Goal: Information Seeking & Learning: Learn about a topic

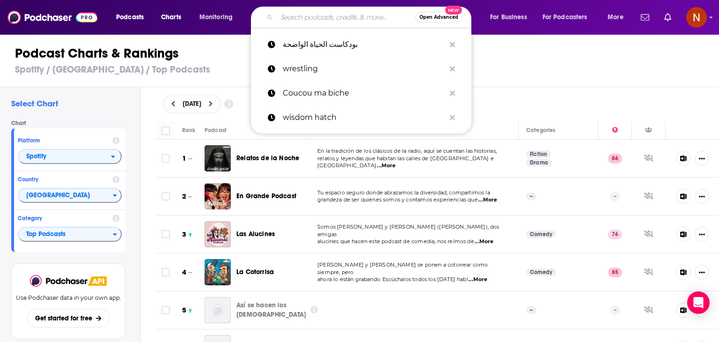
click at [299, 24] on input "Search podcasts, credits, & more..." at bounding box center [346, 17] width 139 height 15
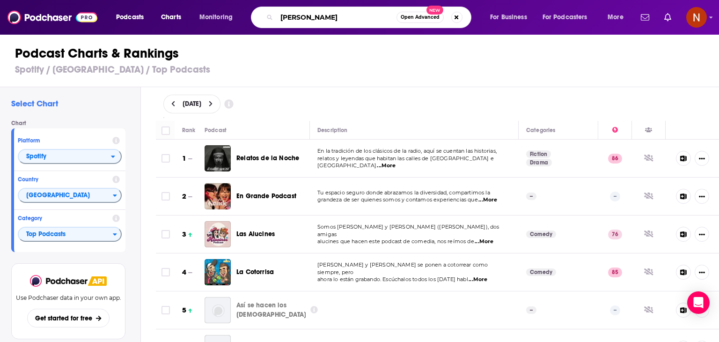
type input "farid dieck"
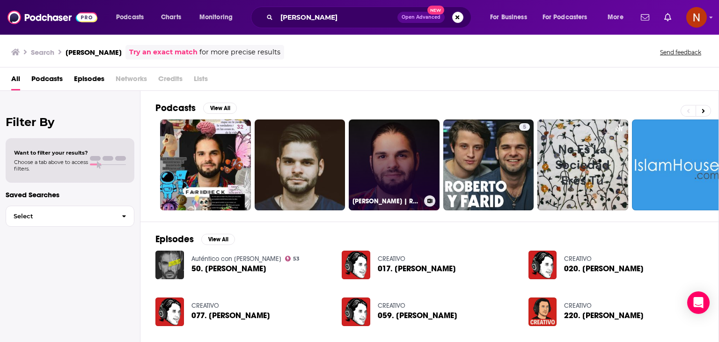
click at [361, 130] on link "[PERSON_NAME] | Relatos y Reflexiones🍃" at bounding box center [394, 164] width 91 height 91
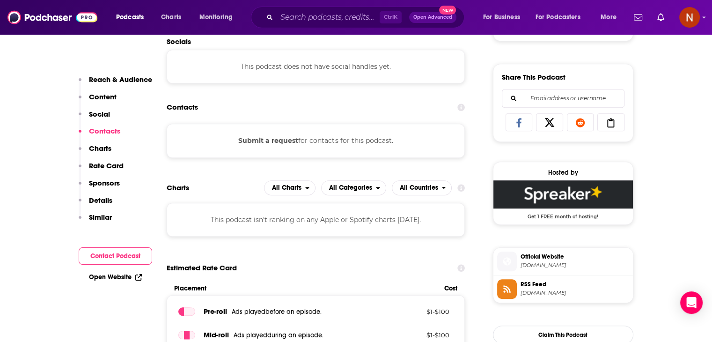
scroll to position [556, 0]
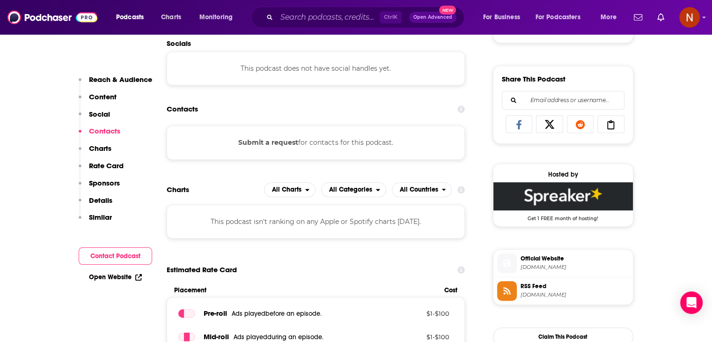
click at [531, 291] on span "spreaker.com" at bounding box center [574, 294] width 109 height 7
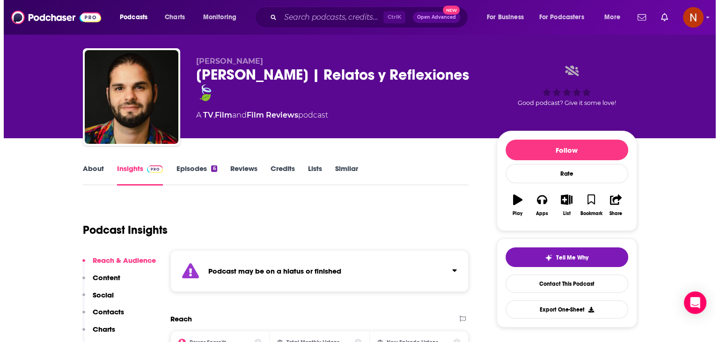
scroll to position [0, 0]
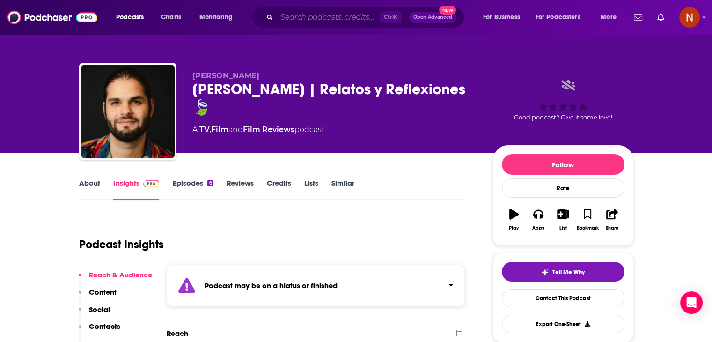
click at [324, 19] on input "Search podcasts, credits, & more..." at bounding box center [328, 17] width 103 height 15
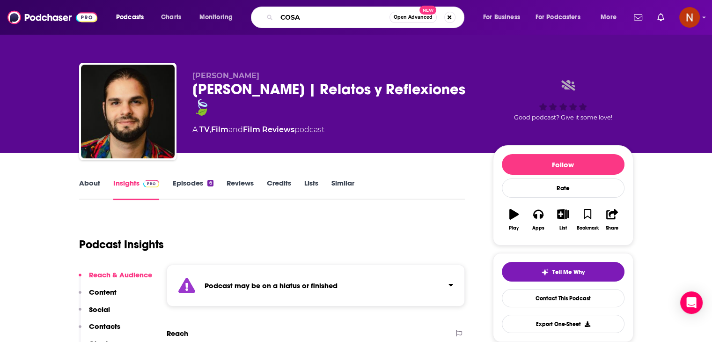
type input "COSAS"
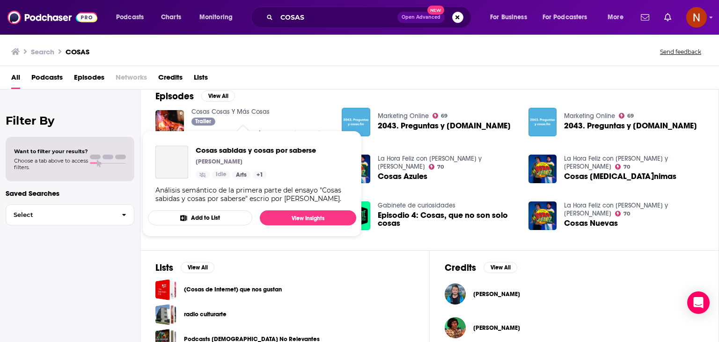
scroll to position [186, 0]
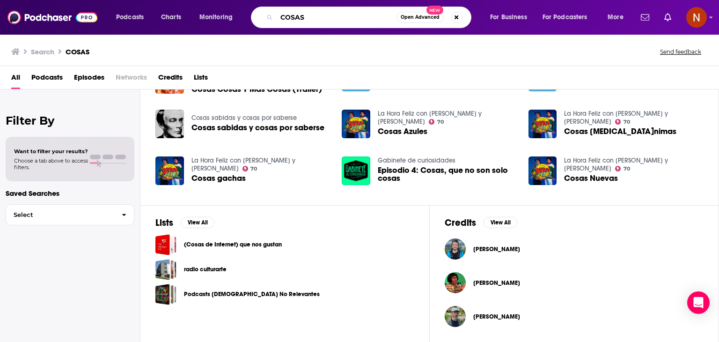
drag, startPoint x: 311, startPoint y: 19, endPoint x: 193, endPoint y: 20, distance: 117.9
click at [193, 20] on div "Podcasts Charts Monitoring COSAS Open Advanced New For Business For Podcasters …" at bounding box center [371, 18] width 523 height 22
type input "ROBERTO MTZ"
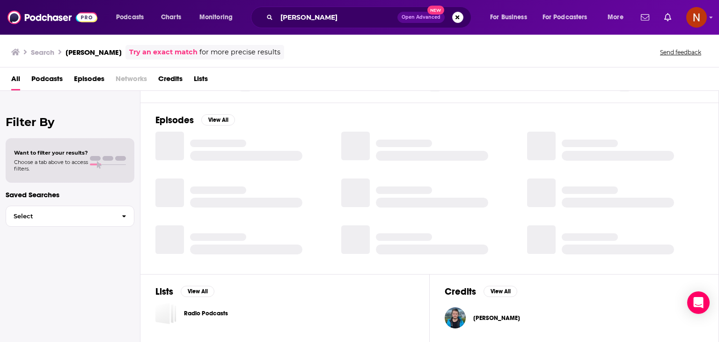
scroll to position [119, 0]
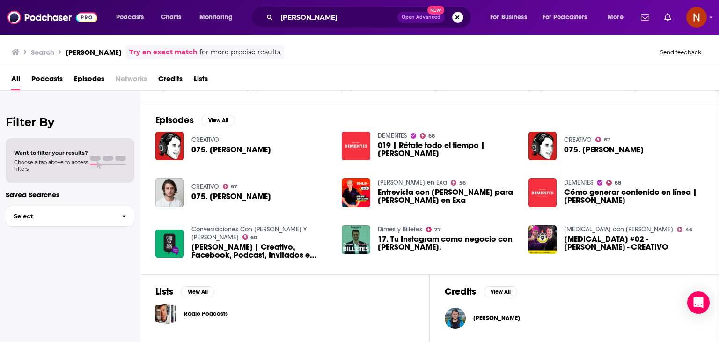
click at [455, 18] on button "Search podcasts, credits, & more..." at bounding box center [457, 17] width 11 height 11
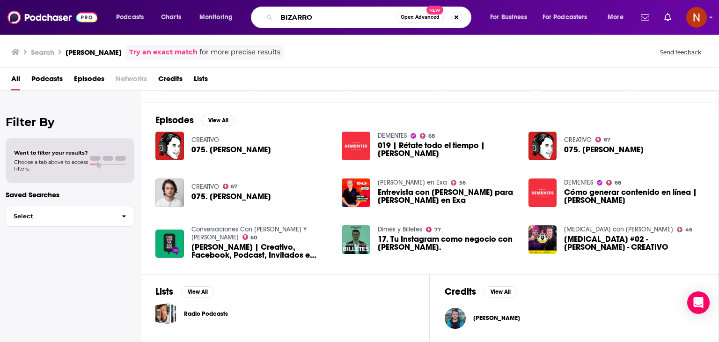
type input "BIZARRO"
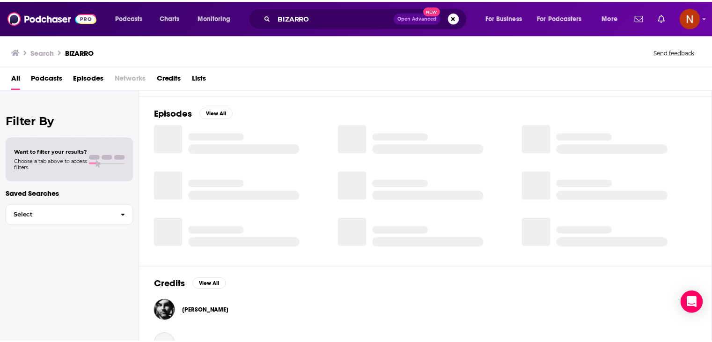
scroll to position [153, 0]
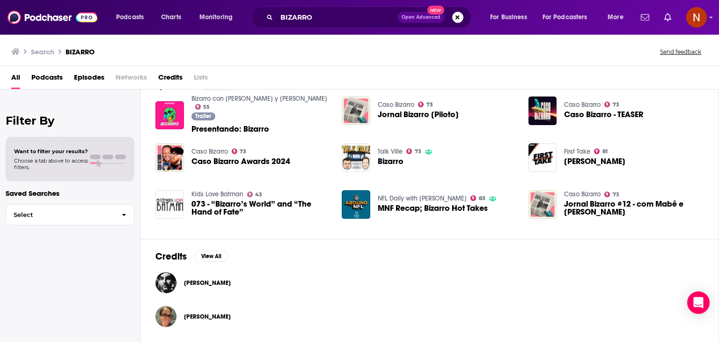
click at [237, 125] on span "Presentando: Bizarro" at bounding box center [230, 129] width 78 height 8
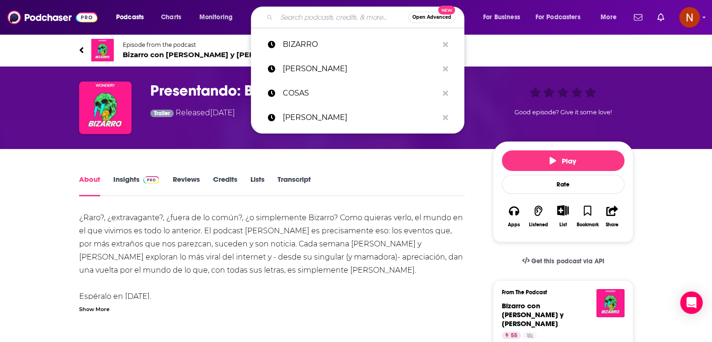
click at [288, 15] on input "Search podcasts, credits, & more..." at bounding box center [342, 17] width 131 height 15
paste input "Más allá [PERSON_NAME]"
type input "Más allá [PERSON_NAME]"
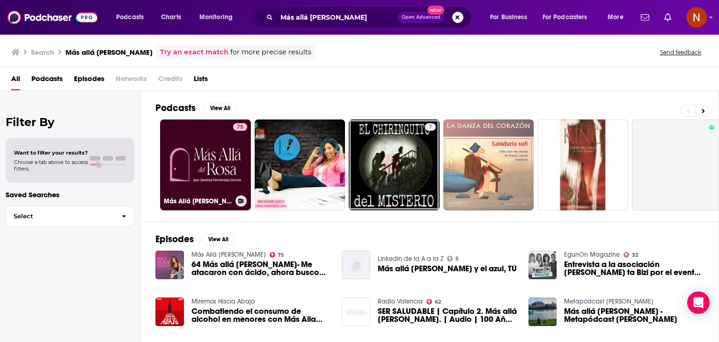
click at [229, 144] on link "75 Más Allá del Rosa" at bounding box center [205, 164] width 91 height 91
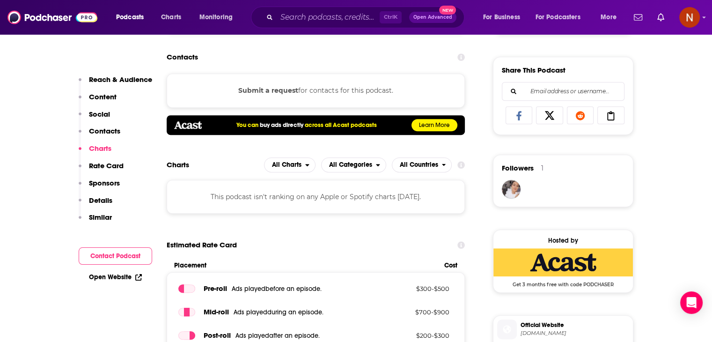
scroll to position [564, 0]
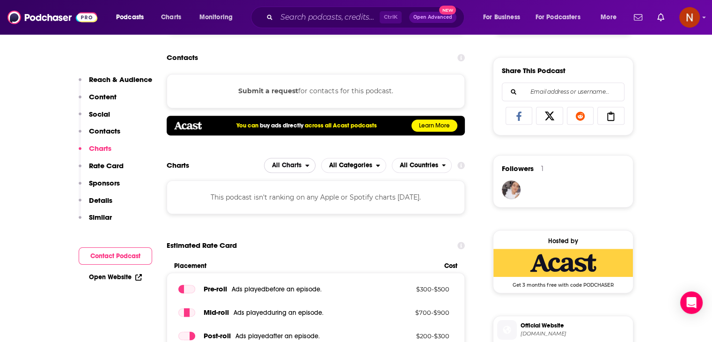
click at [298, 167] on span "All Charts" at bounding box center [286, 165] width 29 height 7
click at [358, 164] on span "All Categories" at bounding box center [350, 165] width 43 height 7
click at [426, 165] on span "All Countries" at bounding box center [419, 165] width 38 height 7
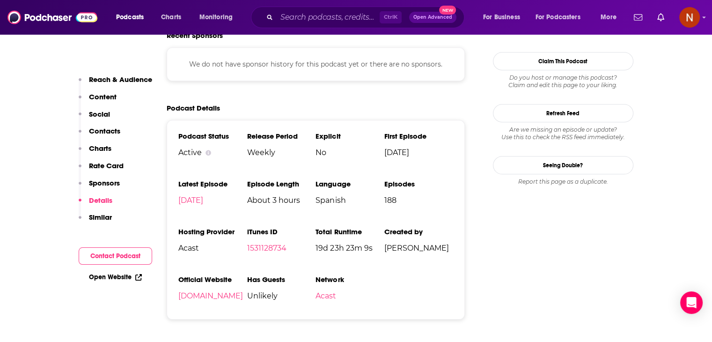
scroll to position [906, 0]
click at [208, 298] on link "[DOMAIN_NAME]" at bounding box center [210, 296] width 65 height 9
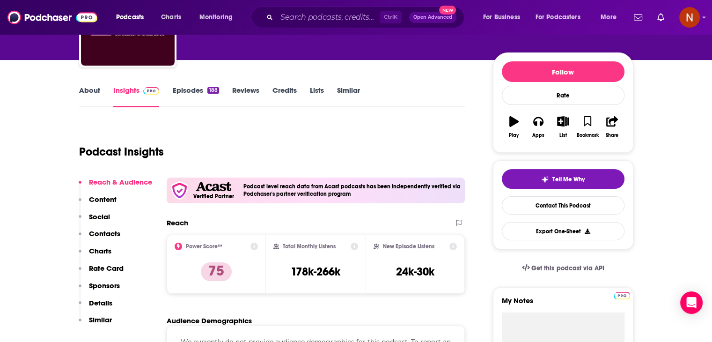
scroll to position [93, 0]
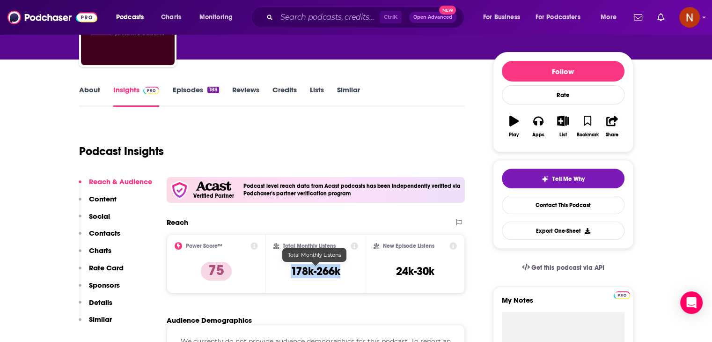
drag, startPoint x: 341, startPoint y: 269, endPoint x: 280, endPoint y: 270, distance: 60.4
click at [280, 270] on div "Total Monthly Listens 178k-266k" at bounding box center [315, 263] width 85 height 43
copy h3 "178k-266k"
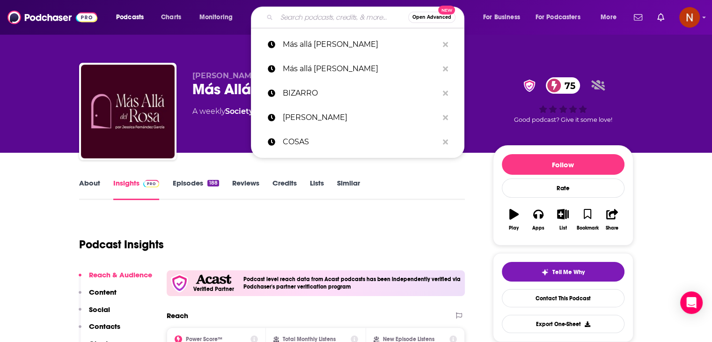
click at [319, 20] on input "Search podcasts, credits, & more..." at bounding box center [342, 17] width 131 height 15
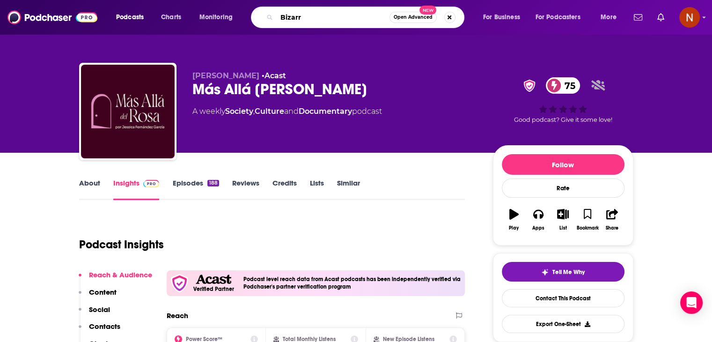
type input "Bizarro"
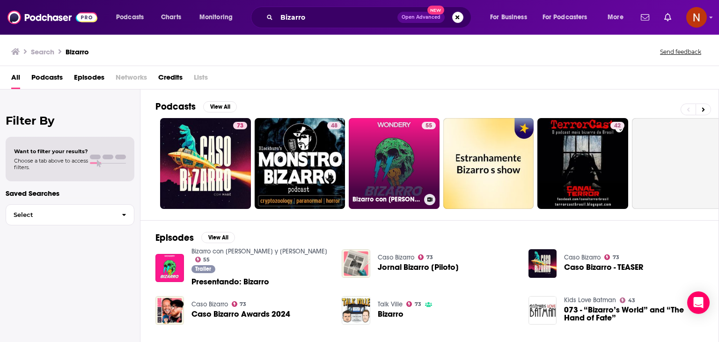
click at [402, 176] on link "55 Bizarro con Roberto Martinez y Diego Ruzzarín" at bounding box center [394, 163] width 91 height 91
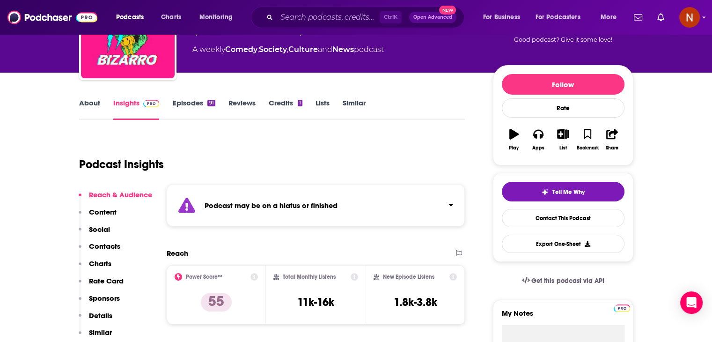
scroll to position [67, 0]
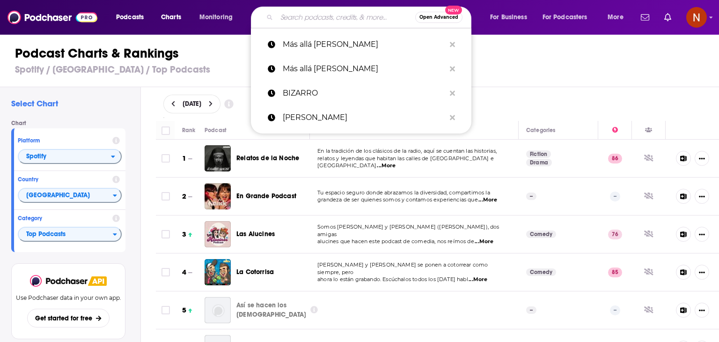
click at [307, 20] on input "Search podcasts, credits, & more..." at bounding box center [346, 17] width 139 height 15
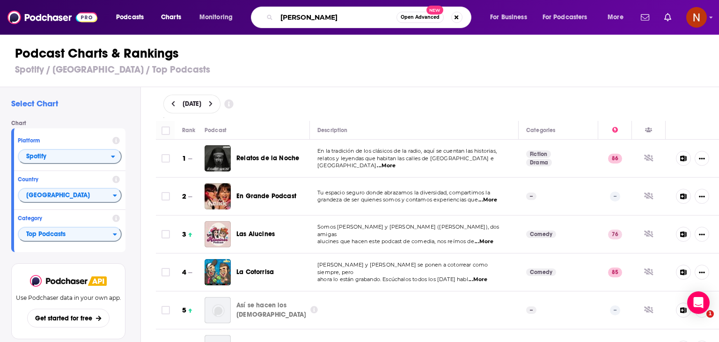
type input "[PERSON_NAME]"
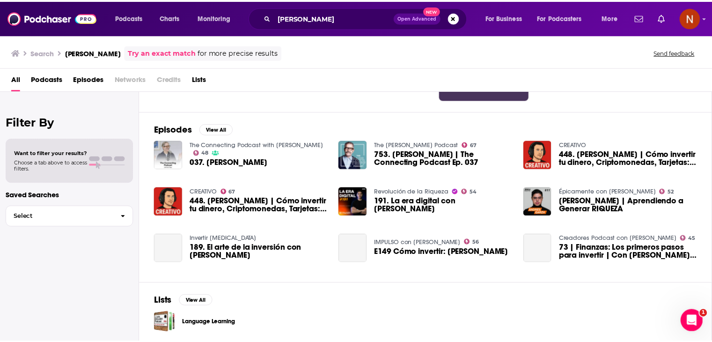
scroll to position [108, 0]
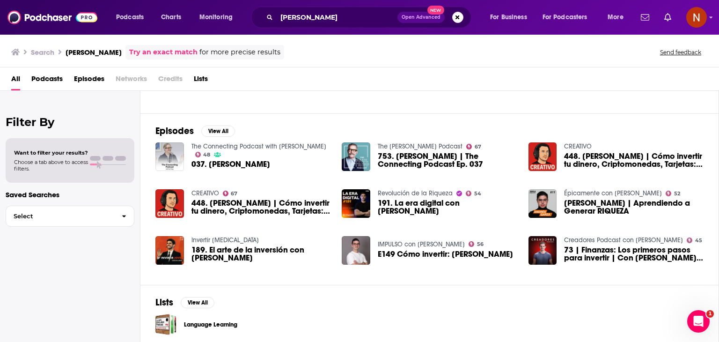
click at [431, 204] on span "191. La era digital con Andrés Garza" at bounding box center [447, 207] width 139 height 16
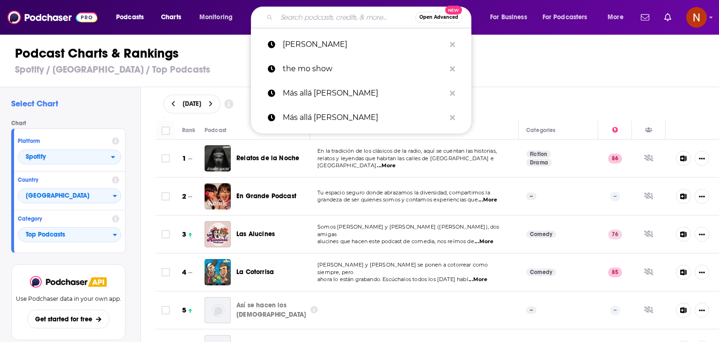
click at [343, 15] on input "Search podcasts, credits, & more..." at bounding box center [346, 17] width 139 height 15
paste input "Hablemos de [PERSON_NAME]"
type input "Hablemos de [PERSON_NAME]"
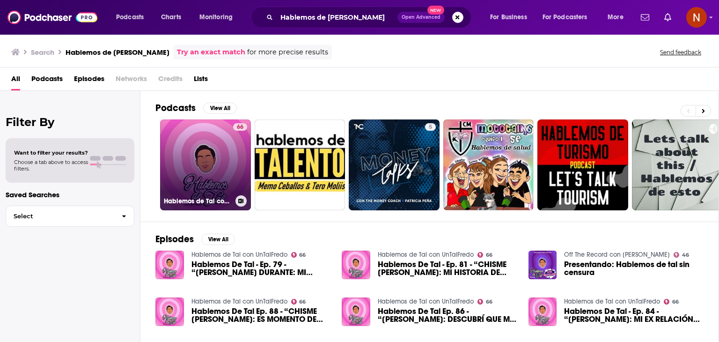
click at [192, 180] on link "66 Hablemos de Tal con UnTalFredo" at bounding box center [205, 164] width 91 height 91
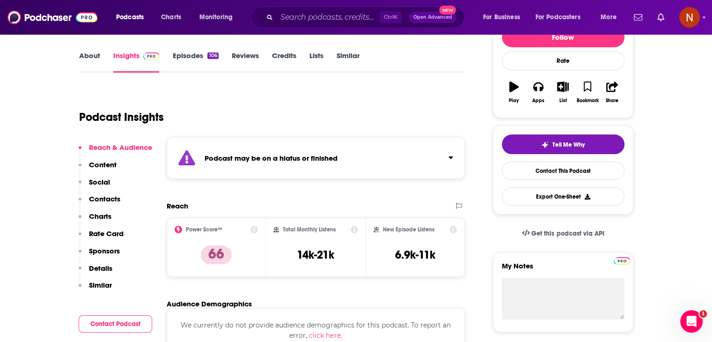
scroll to position [128, 0]
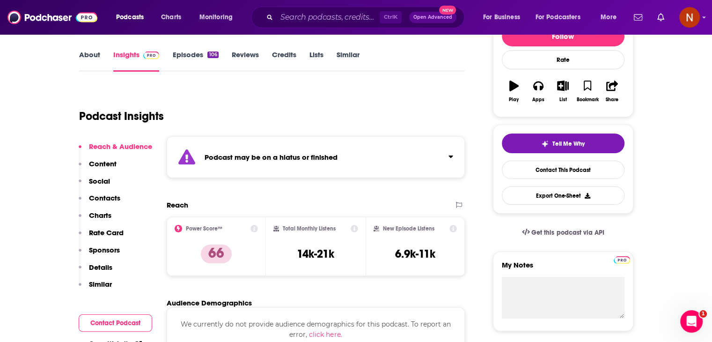
click at [194, 54] on link "Episodes 106" at bounding box center [195, 61] width 46 height 22
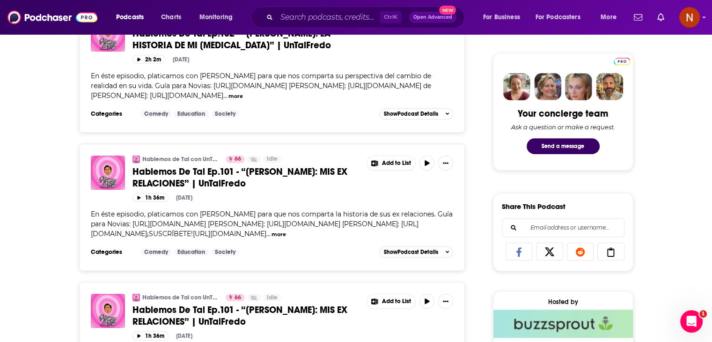
scroll to position [449, 0]
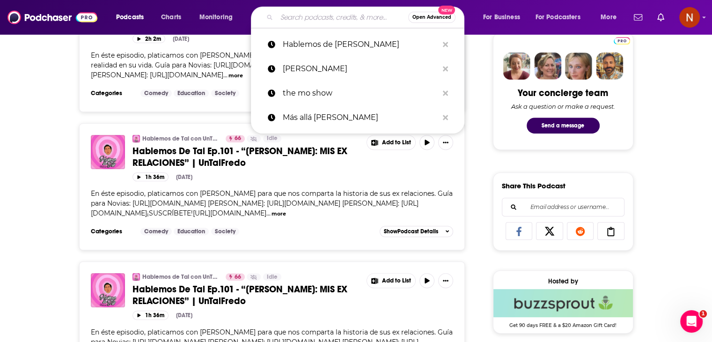
click at [300, 22] on input "Search podcasts, credits, & more..." at bounding box center [342, 17] width 131 height 15
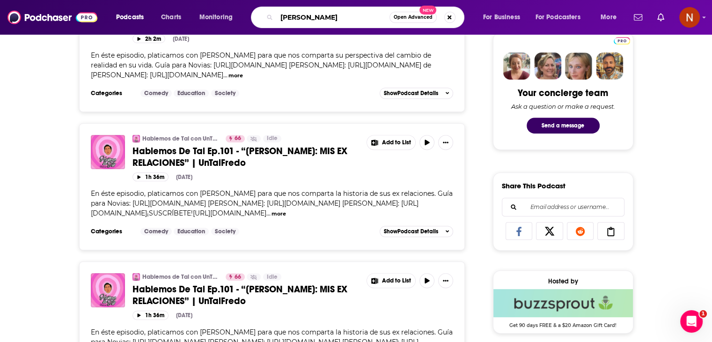
type input "[PERSON_NAME]"
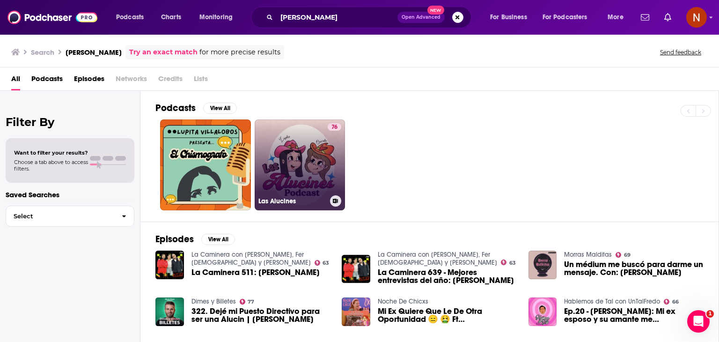
click at [313, 143] on link "76 Las Alucines" at bounding box center [300, 164] width 91 height 91
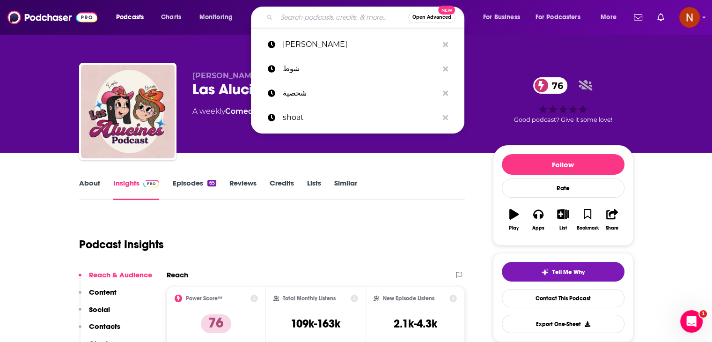
click at [292, 15] on input "Search podcasts, credits, & more..." at bounding box center [342, 17] width 131 height 15
paste input "[PERSON_NAME]"
type input "[PERSON_NAME]"
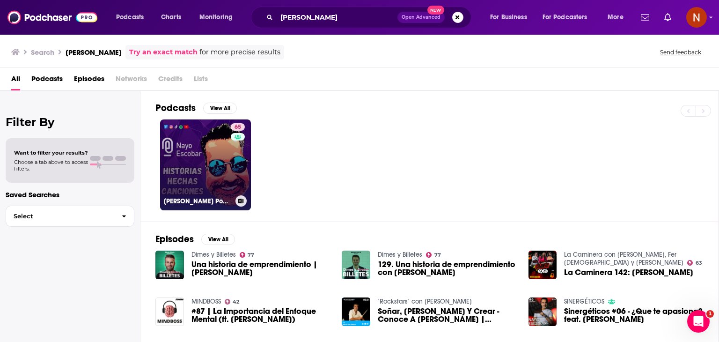
click at [225, 139] on link "65 [PERSON_NAME] Podcast" at bounding box center [205, 164] width 91 height 91
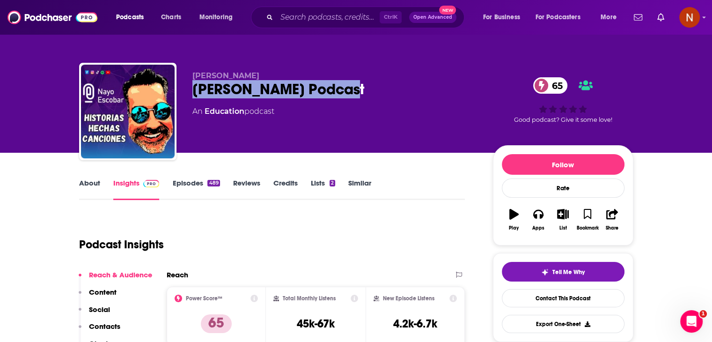
drag, startPoint x: 346, startPoint y: 86, endPoint x: 187, endPoint y: 88, distance: 159.6
click at [187, 88] on div "[PERSON_NAME] [PERSON_NAME] Podcast 65 An Education podcast 65 Good podcast? Gi…" at bounding box center [356, 113] width 554 height 101
copy h2 "[PERSON_NAME] Podcast"
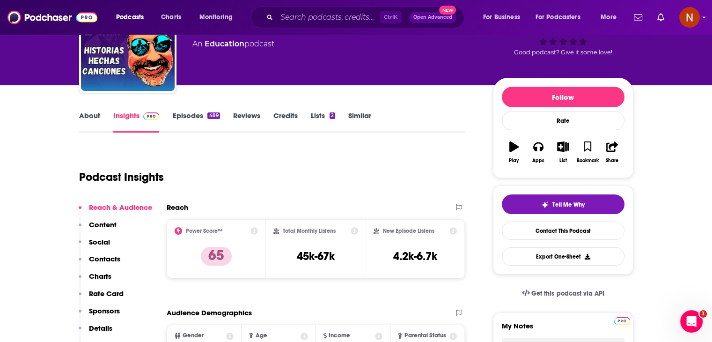
scroll to position [70, 0]
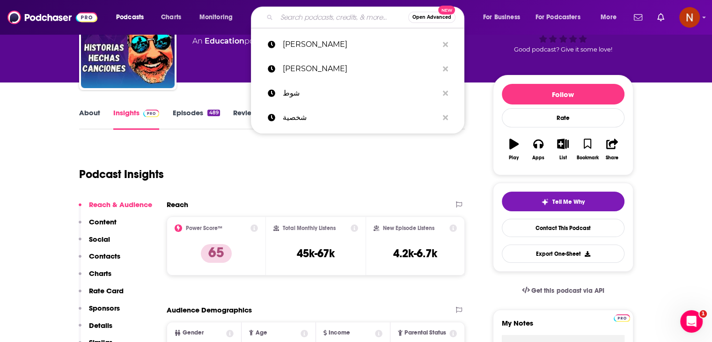
click at [296, 24] on input "Search podcasts, credits, & more..." at bounding box center [342, 17] width 131 height 15
paste input "Sinergéticos"
type input "Sinergéticos"
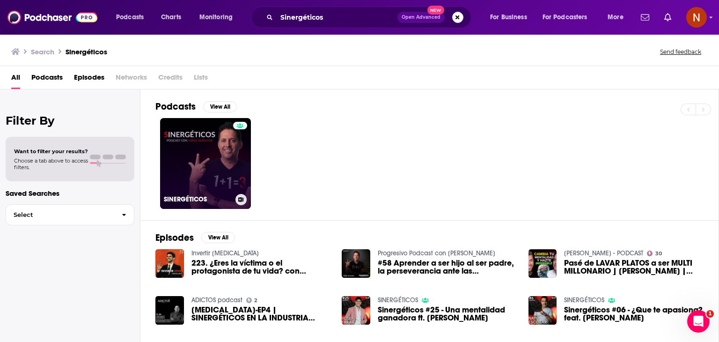
click at [204, 158] on link "SINERGÉTICOS" at bounding box center [205, 163] width 91 height 91
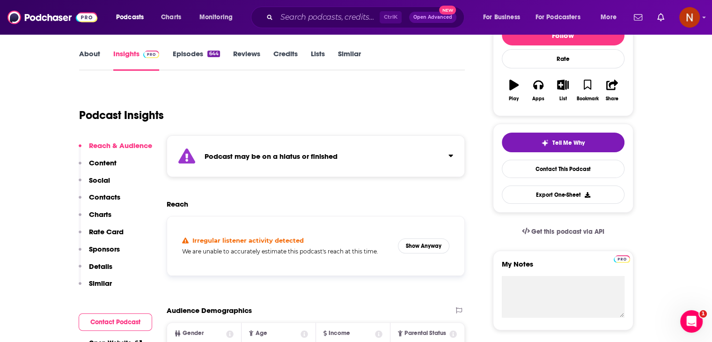
scroll to position [64, 0]
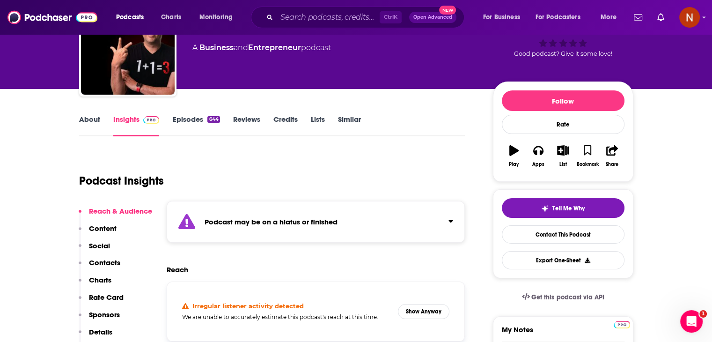
click at [190, 117] on link "Episodes 644" at bounding box center [195, 126] width 47 height 22
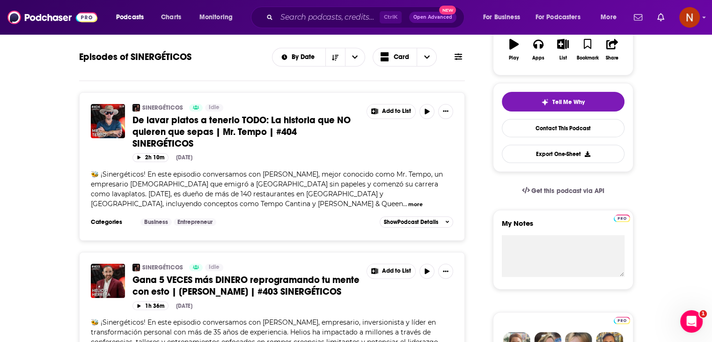
scroll to position [170, 0]
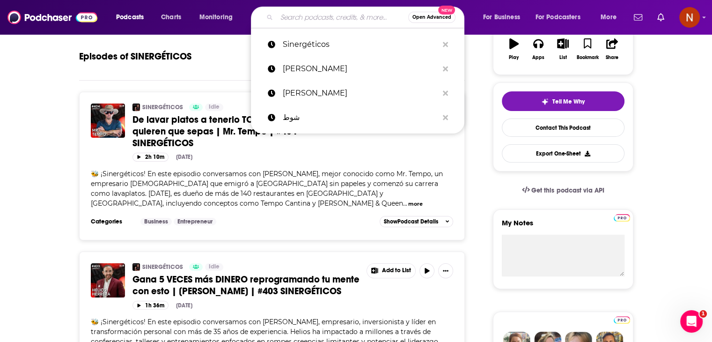
click at [334, 23] on input "Search podcasts, credits, & more..." at bounding box center [342, 17] width 131 height 15
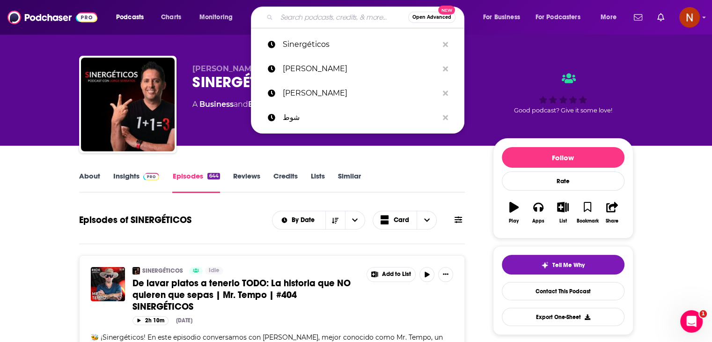
scroll to position [0, 0]
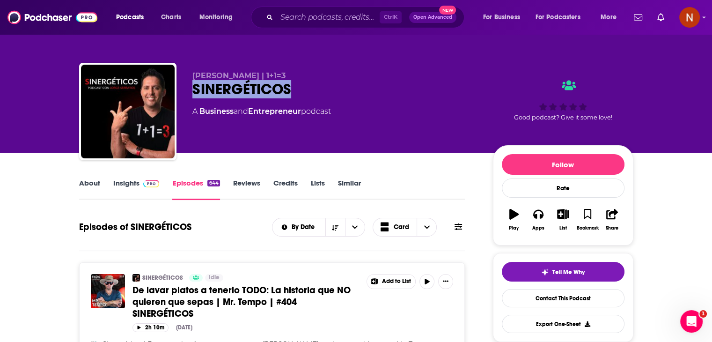
drag, startPoint x: 192, startPoint y: 88, endPoint x: 301, endPoint y: 91, distance: 109.5
click at [301, 91] on div "SINERGÉTICOS" at bounding box center [334, 89] width 285 height 18
copy h2 "SINERGÉTICOS"
click at [129, 177] on div "About Insights Episodes 644 Reviews Credits Lists Similar" at bounding box center [272, 188] width 386 height 23
click at [133, 183] on link "Insights" at bounding box center [136, 189] width 46 height 22
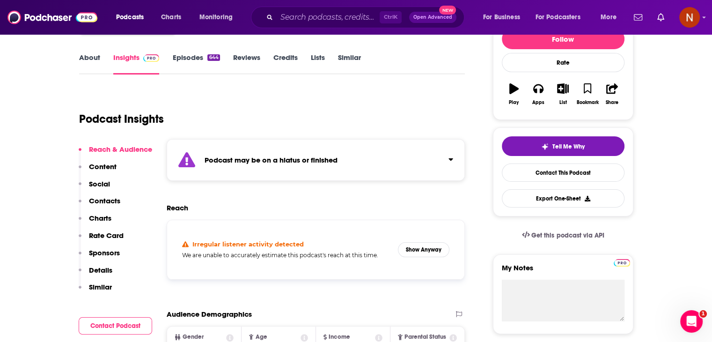
scroll to position [125, 0]
click at [433, 245] on button "Show Anyway" at bounding box center [423, 249] width 51 height 15
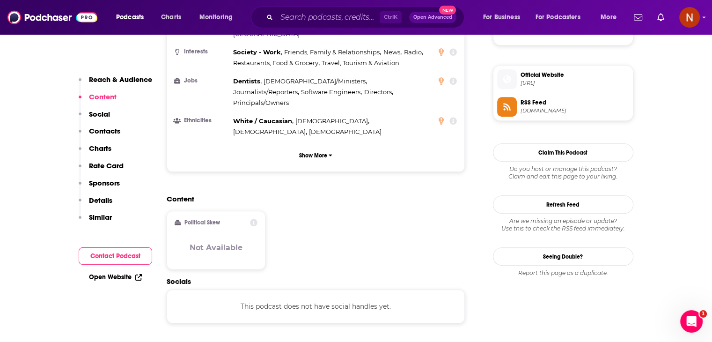
scroll to position [692, 0]
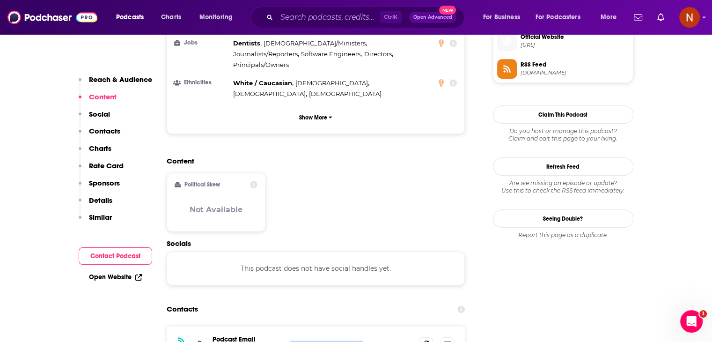
drag, startPoint x: 355, startPoint y: 281, endPoint x: 287, endPoint y: 272, distance: 68.9
click at [287, 326] on div "RSS Podcast Email [PERSON_NAME] | 1+1=3 [EMAIL_ADDRESS][DOMAIN_NAME] [EMAIL_ADD…" at bounding box center [316, 344] width 299 height 37
copy p "[EMAIL_ADDRESS][DOMAIN_NAME]"
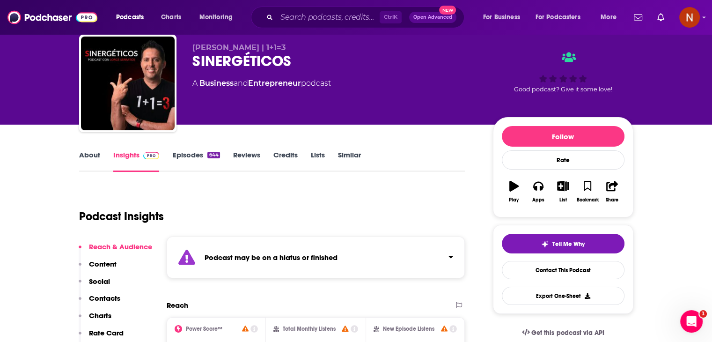
scroll to position [28, 0]
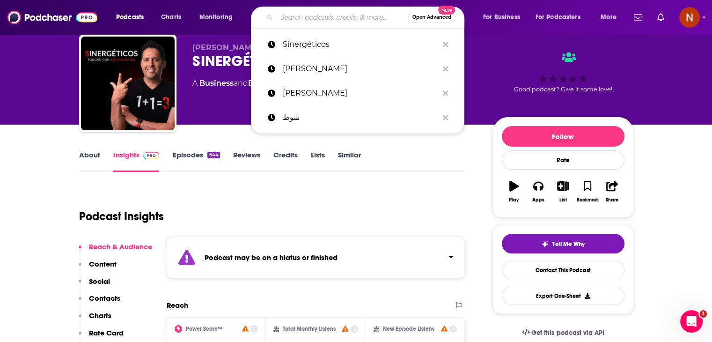
click at [301, 16] on input "Search podcasts, credits, & more..." at bounding box center [342, 17] width 131 height 15
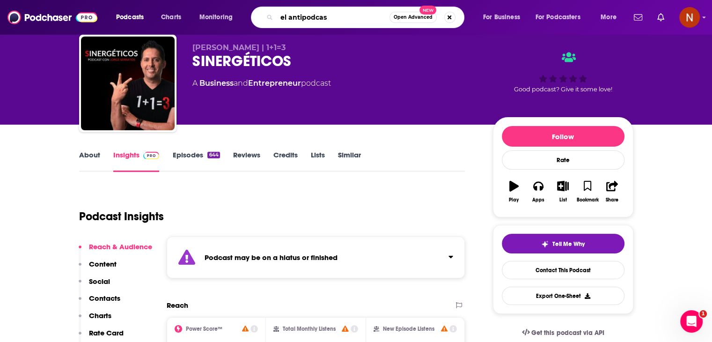
type input "el antipodcast"
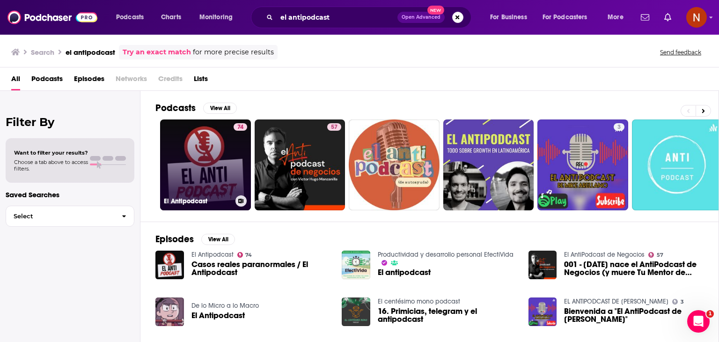
click at [208, 161] on link "74 El Antipodcast" at bounding box center [205, 164] width 91 height 91
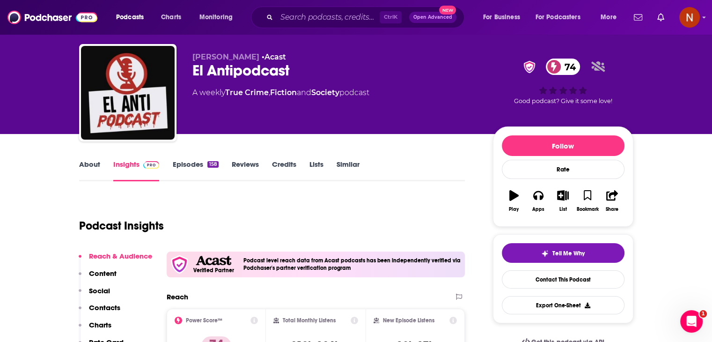
scroll to position [18, 0]
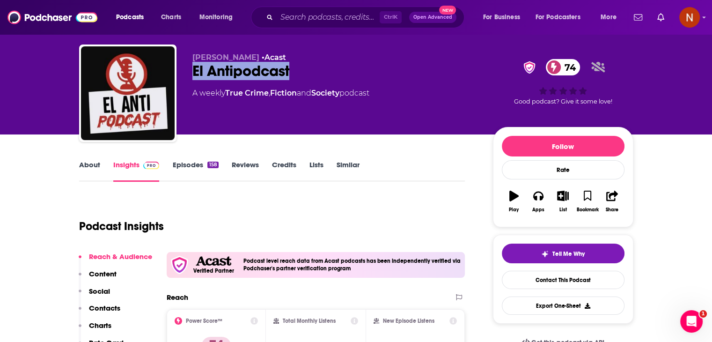
drag, startPoint x: 291, startPoint y: 69, endPoint x: 189, endPoint y: 71, distance: 102.0
click at [189, 71] on div "[PERSON_NAME] • Acast El Antipodcast 74 A weekly True Crime , Fiction and Socie…" at bounding box center [356, 94] width 554 height 101
copy h2 "El Antipodcast"
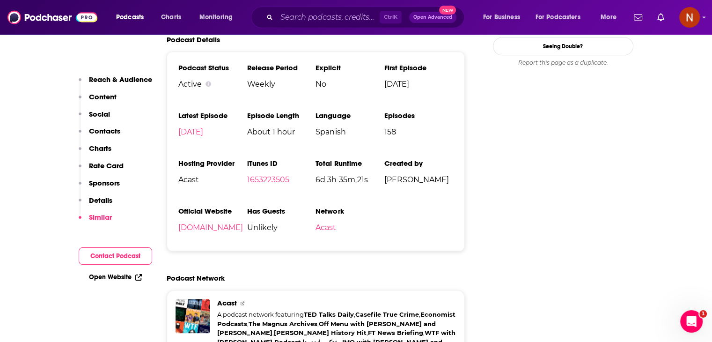
scroll to position [1078, 0]
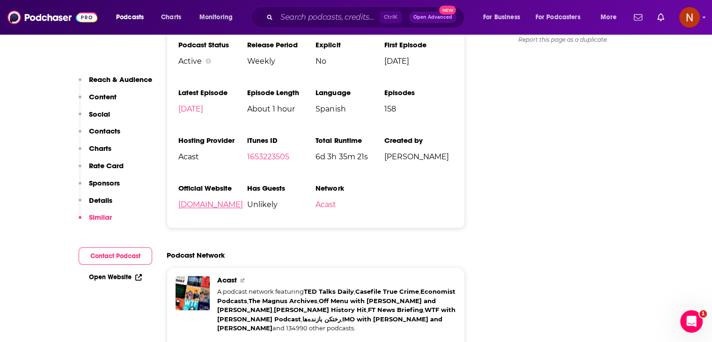
click at [226, 207] on link "[DOMAIN_NAME]" at bounding box center [210, 204] width 65 height 9
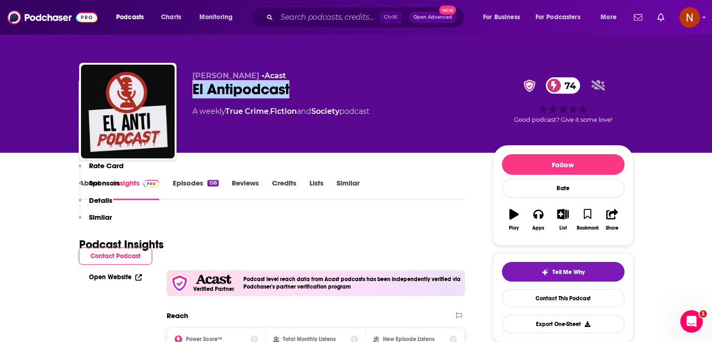
scroll to position [183, 0]
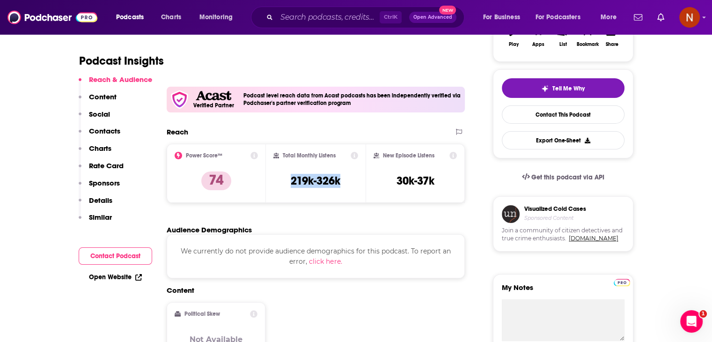
drag, startPoint x: 292, startPoint y: 180, endPoint x: 344, endPoint y: 183, distance: 52.5
click at [344, 183] on div "Total Monthly Listens 219k-326k" at bounding box center [315, 173] width 85 height 43
copy h3 "219k-326k"
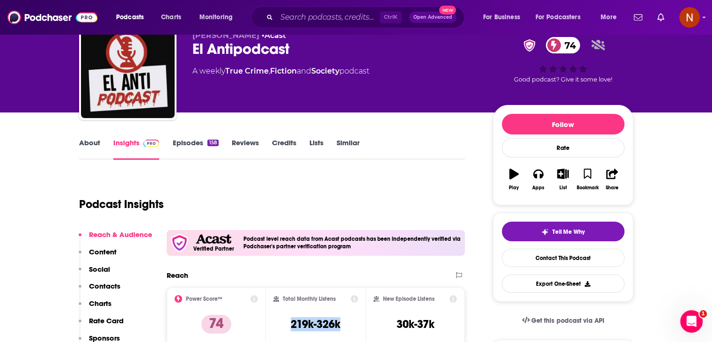
scroll to position [0, 0]
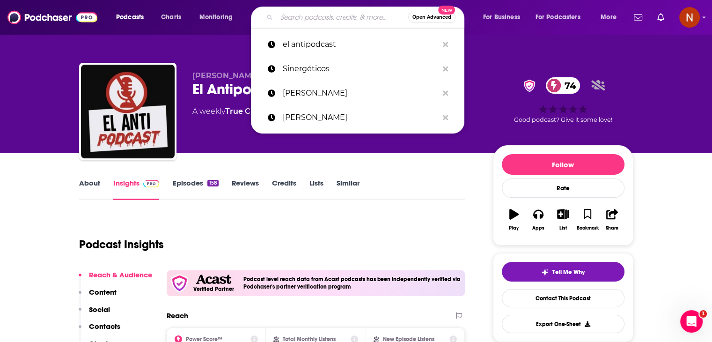
click at [290, 15] on input "Search podcasts, credits, & more..." at bounding box center [342, 17] width 131 height 15
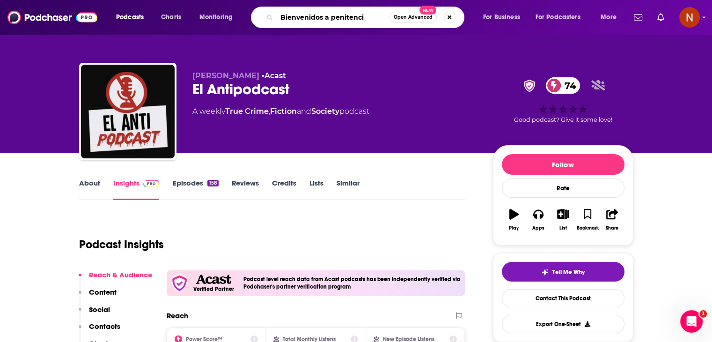
type input "Bienvenidos a penitencia"
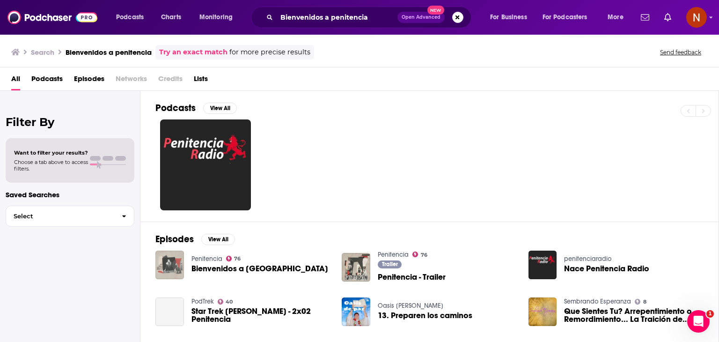
click at [163, 265] on img "Bienvenidos a Penitencia" at bounding box center [169, 264] width 29 height 29
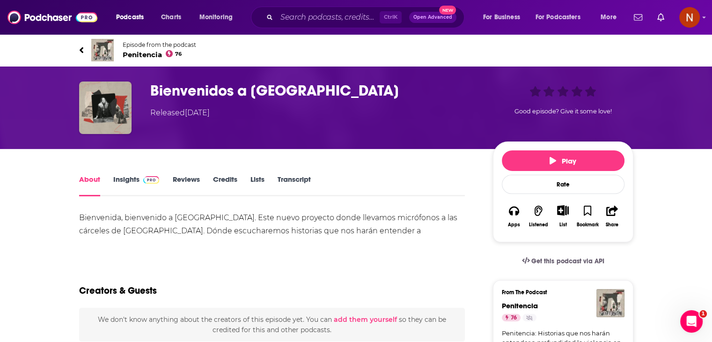
click at [122, 174] on div "About Insights Reviews Credits Lists Transcript" at bounding box center [272, 184] width 386 height 23
click at [126, 187] on link "Insights" at bounding box center [136, 186] width 46 height 22
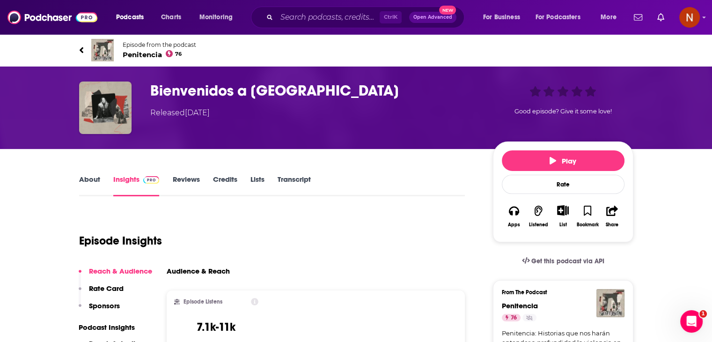
click at [183, 176] on link "Reviews" at bounding box center [185, 186] width 27 height 22
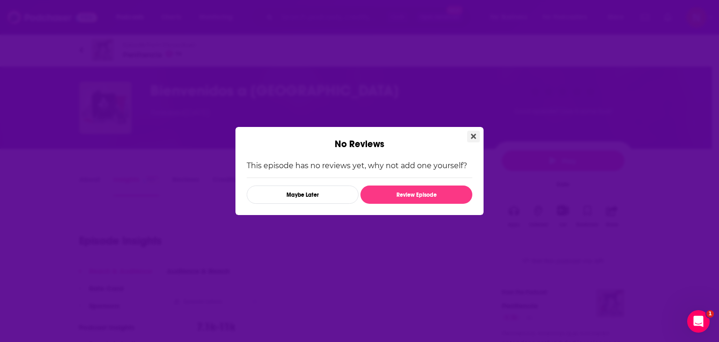
click at [474, 135] on icon "Close" at bounding box center [473, 136] width 5 height 5
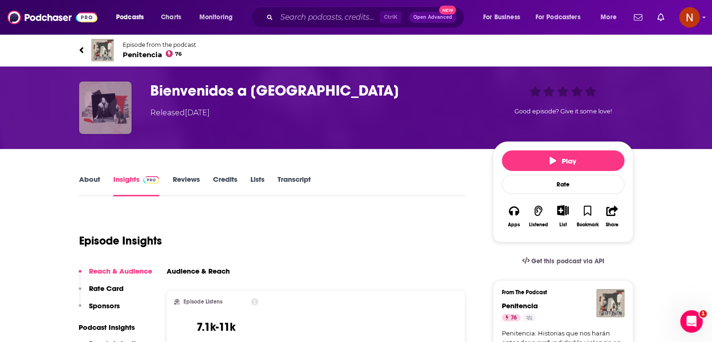
click at [119, 98] on img "Bienvenidos a Penitencia" at bounding box center [105, 107] width 52 height 52
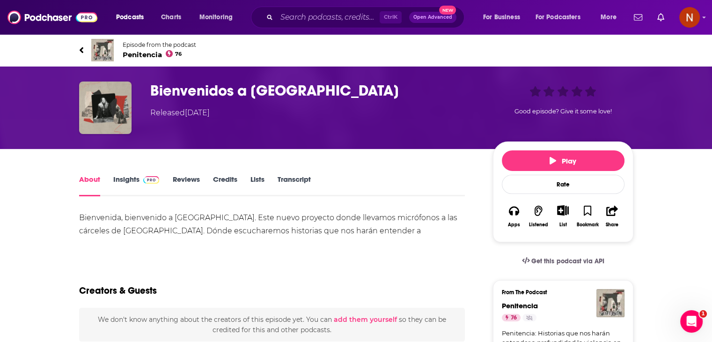
click at [125, 177] on link "Insights" at bounding box center [136, 186] width 46 height 22
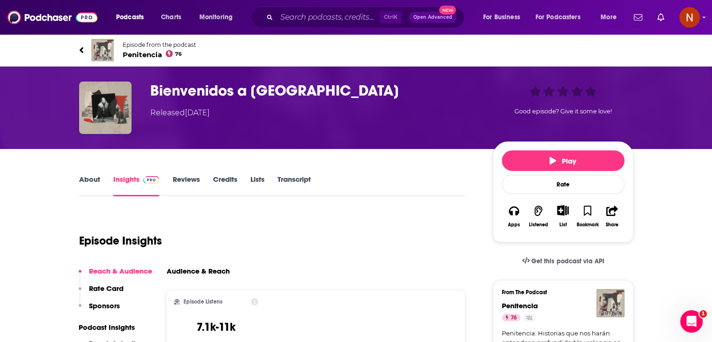
click at [96, 178] on link "About" at bounding box center [89, 186] width 21 height 22
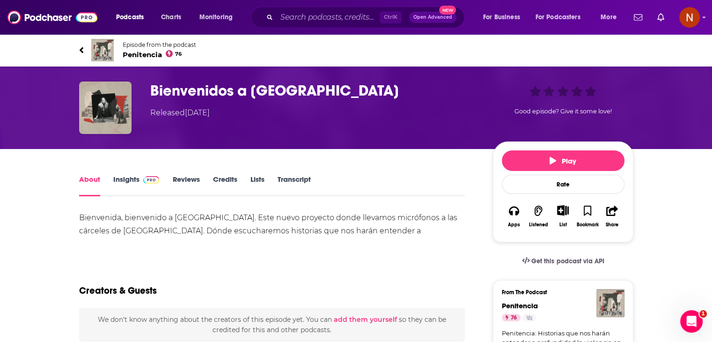
click at [124, 183] on link "Insights" at bounding box center [136, 186] width 46 height 22
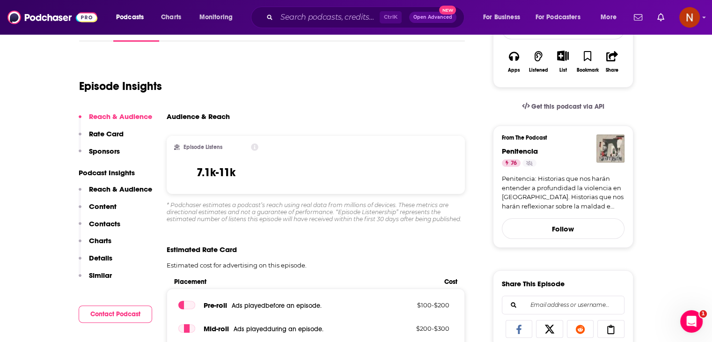
scroll to position [155, 0]
drag, startPoint x: 238, startPoint y: 170, endPoint x: 176, endPoint y: 174, distance: 61.4
click at [176, 174] on div "Episode Listens 7.1k-11k" at bounding box center [216, 164] width 85 height 43
copy h3 "7.1k-11k"
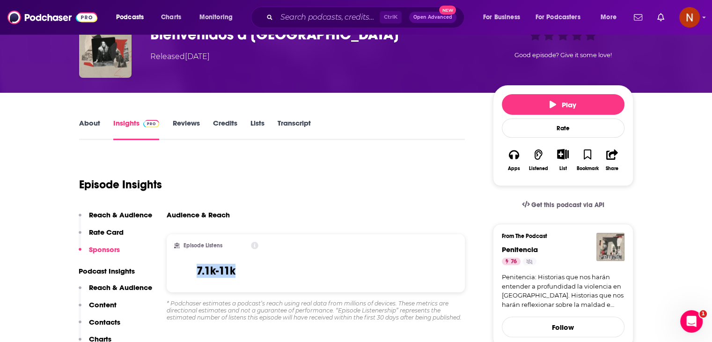
scroll to position [0, 0]
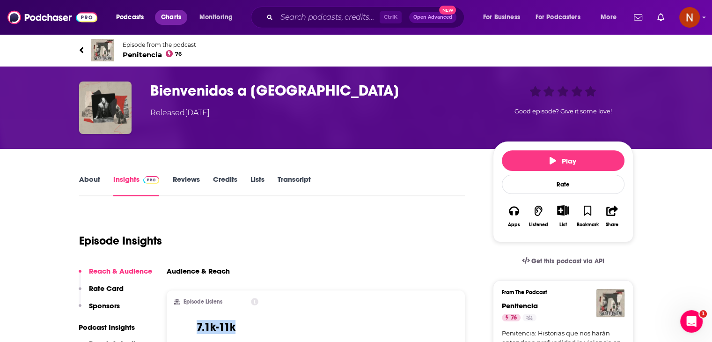
click at [174, 14] on span "Charts" at bounding box center [171, 17] width 20 height 13
